Goal: Task Accomplishment & Management: Manage account settings

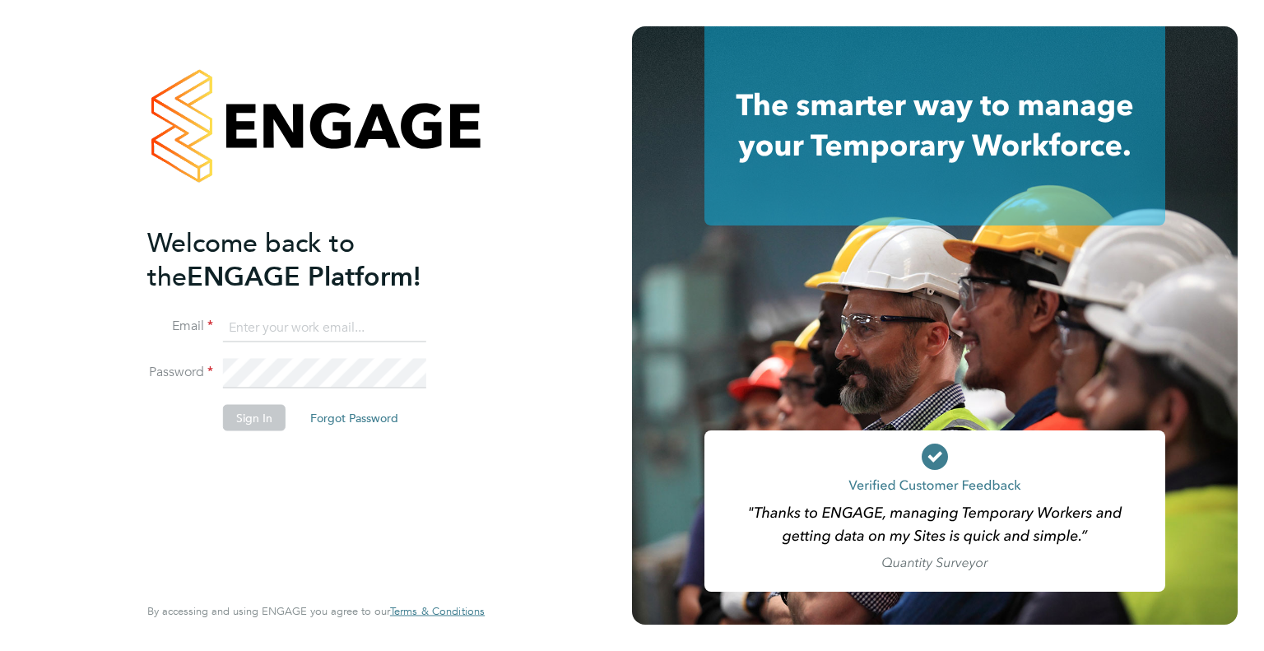
type input "leah.seber@buildrec.com"
click at [248, 419] on button "Sign In" at bounding box center [254, 417] width 63 height 26
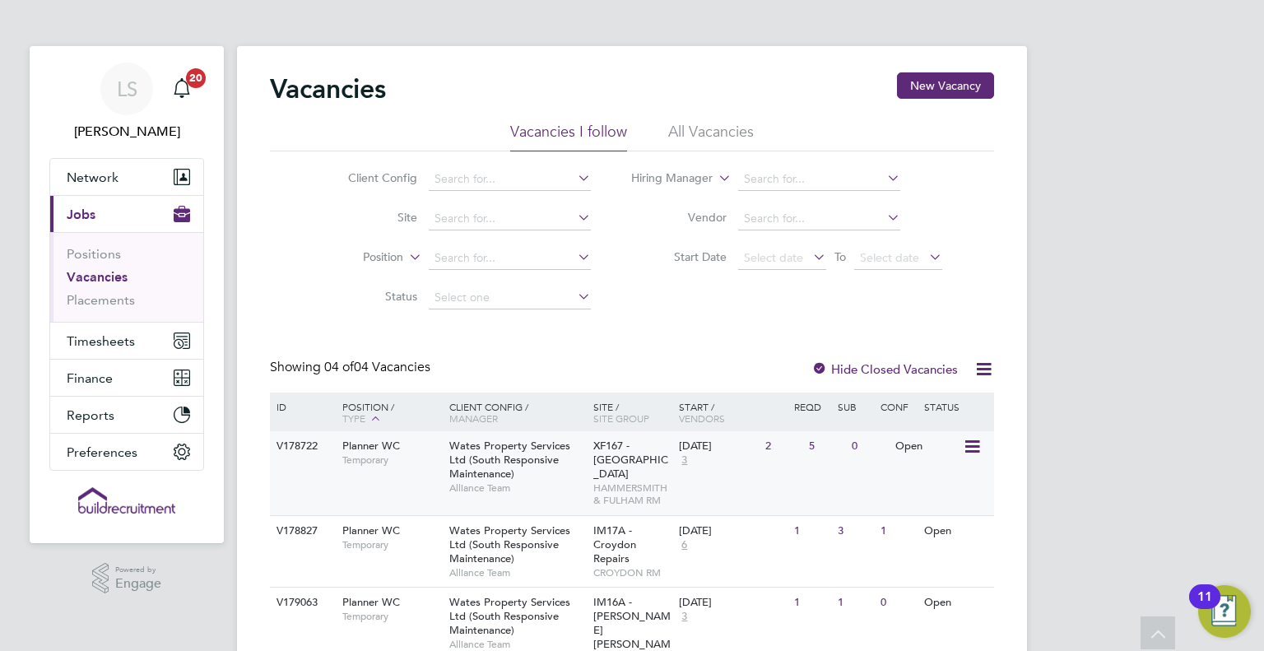
scroll to position [165, 0]
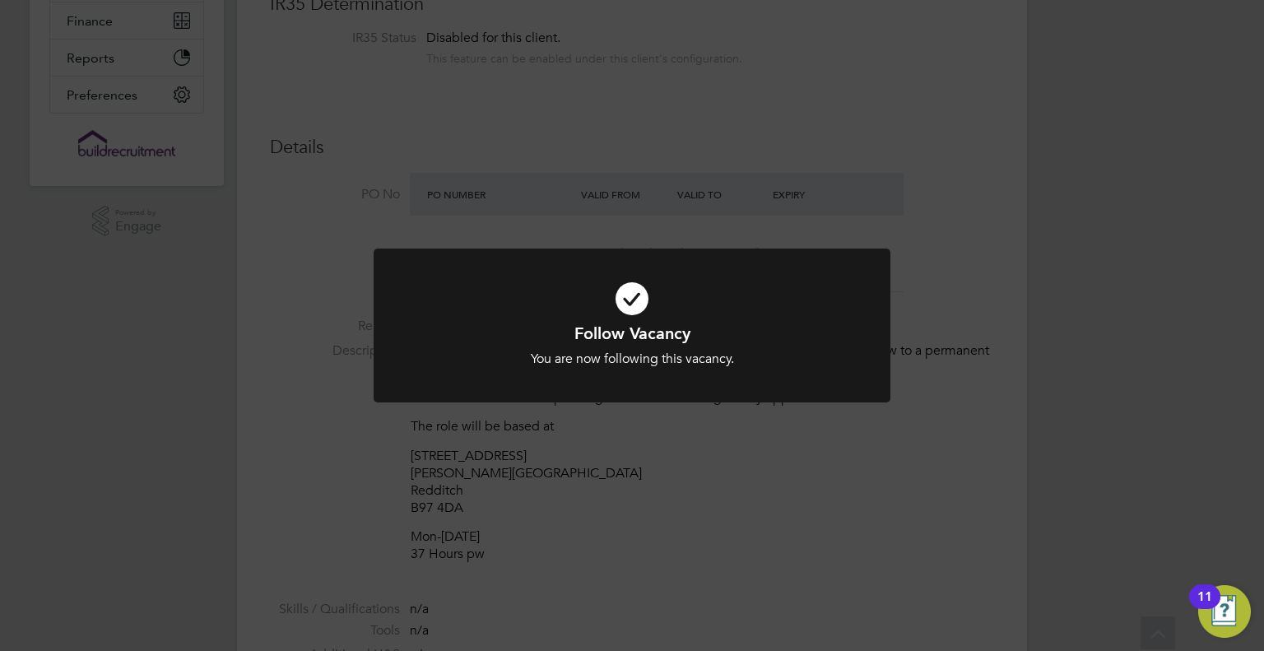
click at [322, 403] on div "Follow Vacancy You are now following this vacancy. Cancel Okay" at bounding box center [632, 325] width 1264 height 651
